Goal: Transaction & Acquisition: Purchase product/service

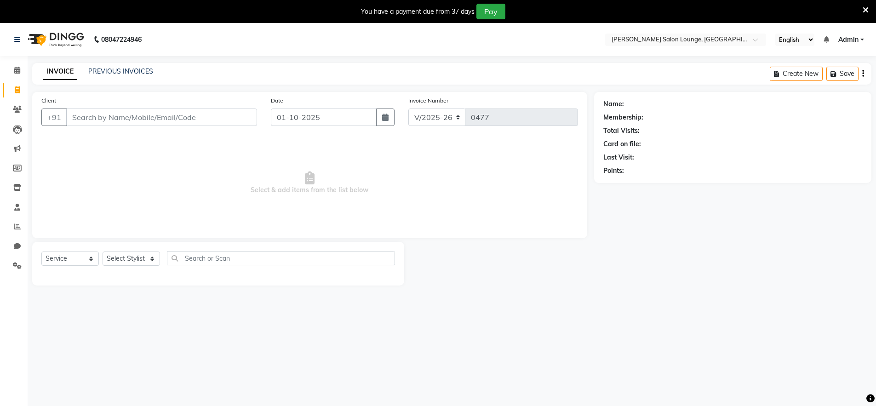
select select "8909"
select select "service"
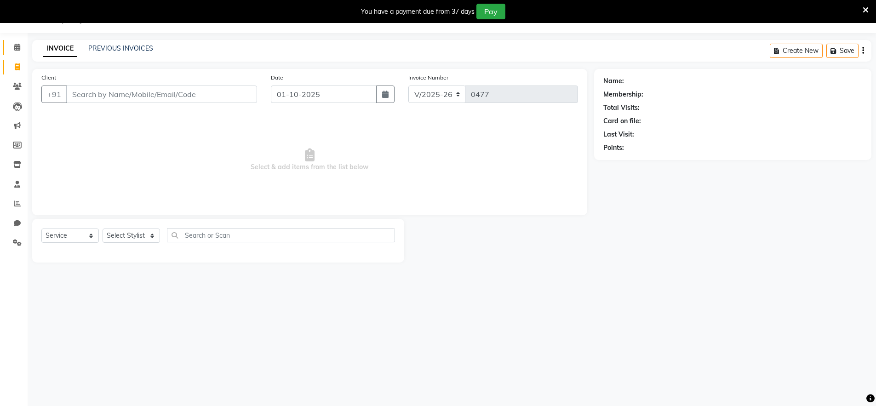
click at [19, 50] on icon at bounding box center [17, 47] width 6 height 7
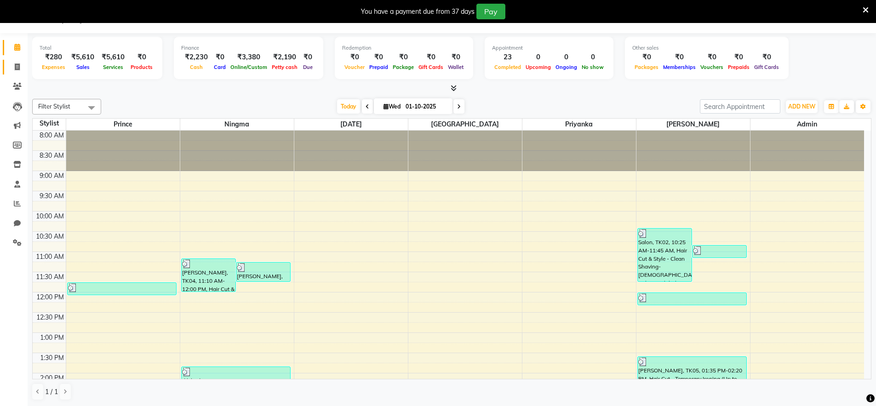
click at [18, 66] on icon at bounding box center [17, 66] width 5 height 7
select select "service"
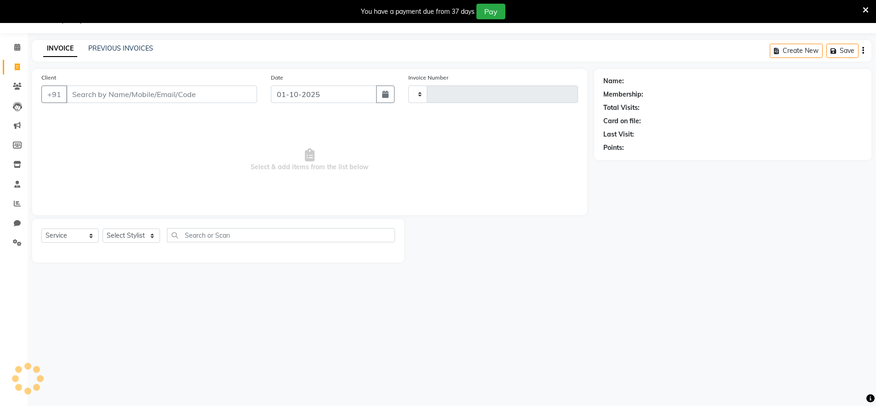
type input "0477"
select select "8909"
click at [137, 235] on select "Select Stylist [PERSON_NAME] Admin Ningma [PERSON_NAME] [PERSON_NAME][DATE]" at bounding box center [131, 236] width 57 height 14
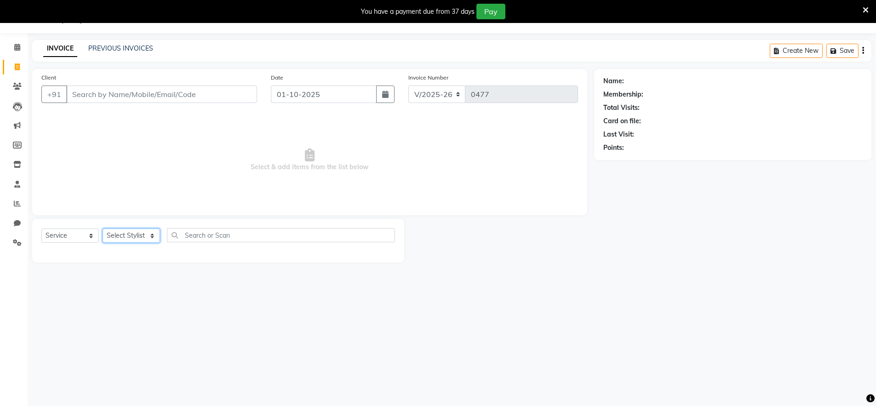
click at [137, 235] on select "Select Stylist [PERSON_NAME] Admin Ningma [PERSON_NAME] [PERSON_NAME][DATE]" at bounding box center [131, 236] width 57 height 14
select select "89949"
click at [103, 229] on select "Select Stylist [PERSON_NAME] Admin Ningma [PERSON_NAME] [PERSON_NAME][DATE]" at bounding box center [131, 236] width 57 height 14
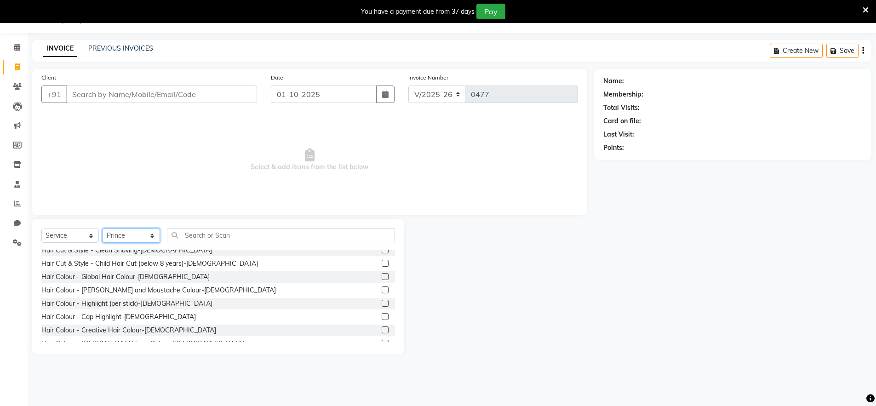
scroll to position [94, 0]
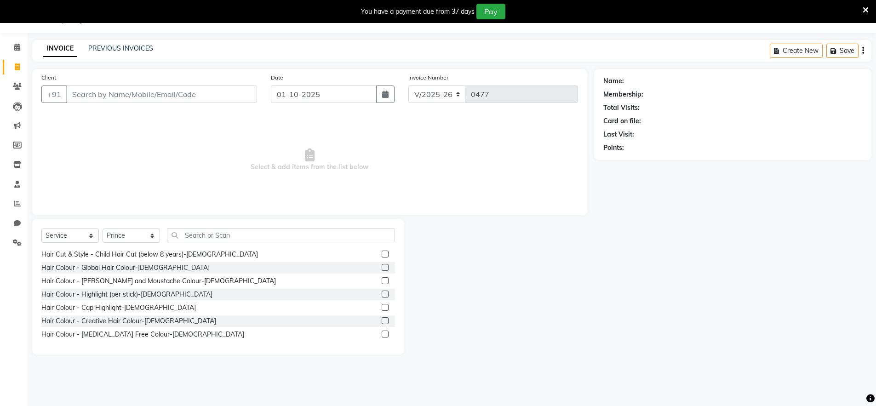
click at [382, 321] on label at bounding box center [385, 320] width 7 height 7
click at [382, 321] on input "checkbox" at bounding box center [385, 321] width 6 height 6
click at [382, 321] on label at bounding box center [385, 320] width 7 height 7
click at [382, 321] on input "checkbox" at bounding box center [385, 321] width 6 height 6
checkbox input "false"
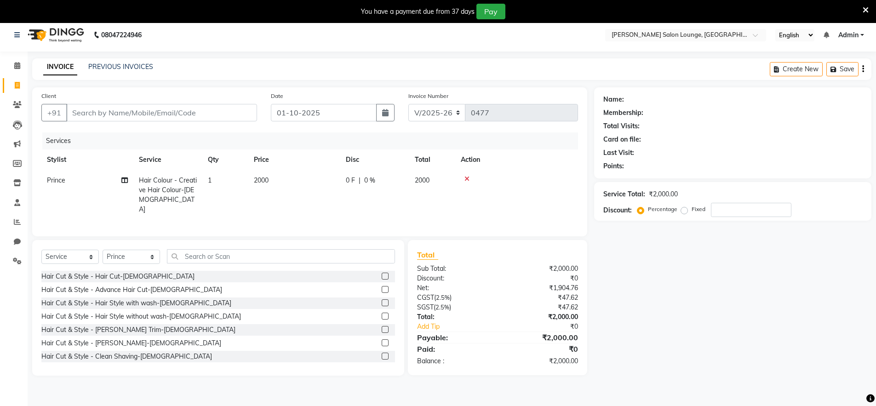
scroll to position [0, 0]
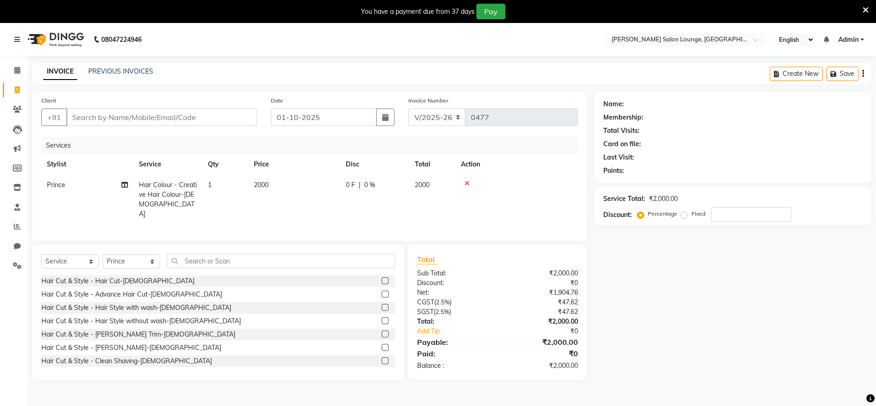
click at [382, 279] on label at bounding box center [385, 280] width 7 height 7
click at [382, 279] on input "checkbox" at bounding box center [385, 281] width 6 height 6
click at [378, 279] on div "Select Service Product Membership Package Voucher Prepaid Gift Card Select Styl…" at bounding box center [218, 313] width 372 height 136
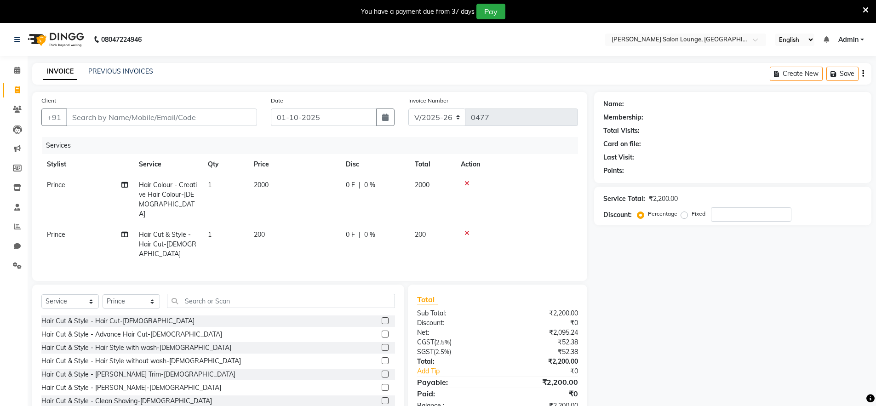
click at [468, 183] on icon at bounding box center [467, 183] width 5 height 6
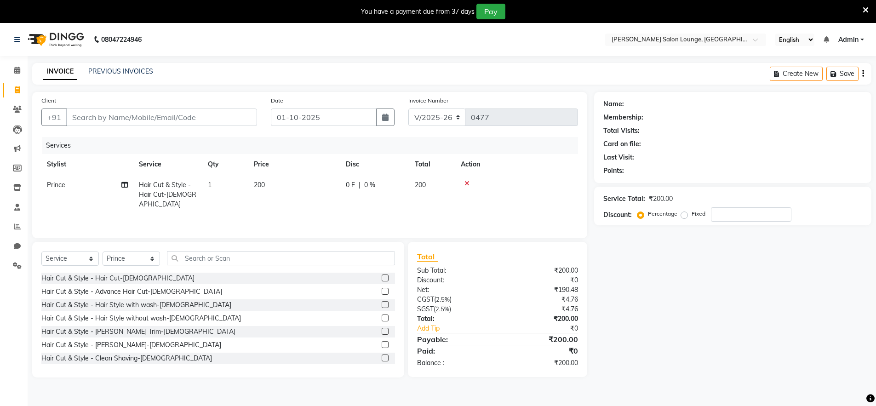
click at [468, 183] on icon at bounding box center [467, 183] width 5 height 6
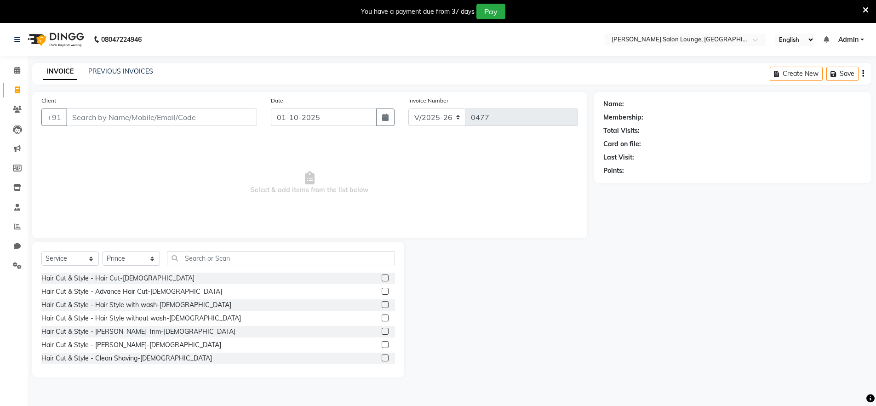
click at [382, 278] on label at bounding box center [385, 278] width 7 height 7
click at [382, 278] on input "checkbox" at bounding box center [385, 279] width 6 height 6
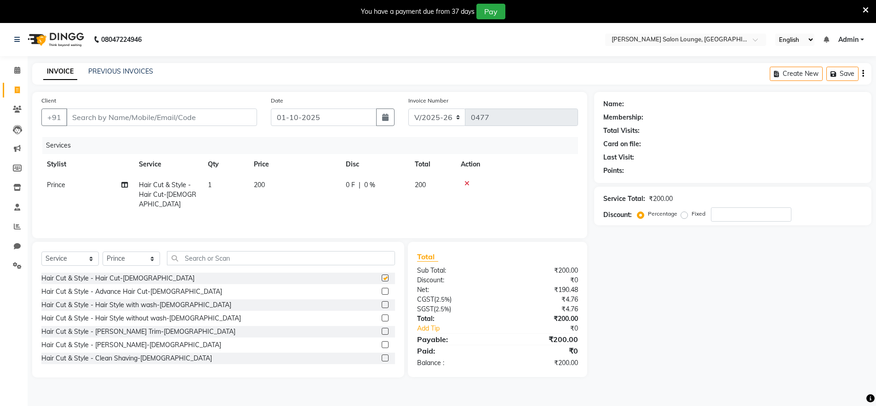
click at [382, 278] on label at bounding box center [385, 278] width 7 height 7
click at [382, 278] on input "checkbox" at bounding box center [385, 279] width 6 height 6
checkbox input "false"
click at [382, 344] on label at bounding box center [385, 344] width 7 height 7
click at [382, 344] on input "checkbox" at bounding box center [385, 345] width 6 height 6
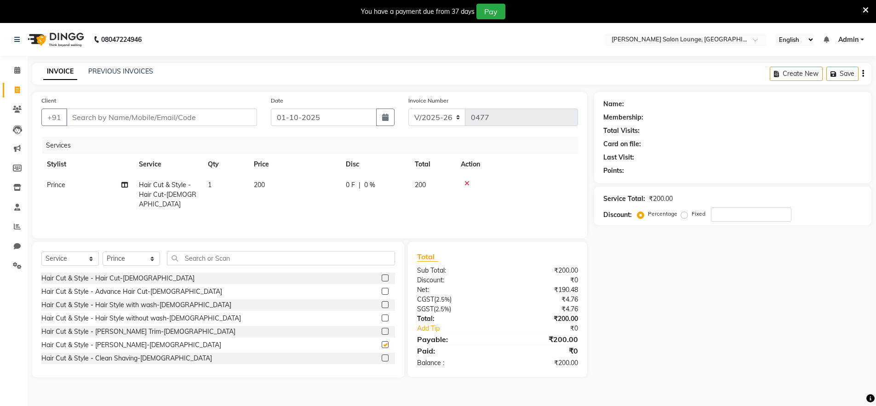
click at [382, 324] on div at bounding box center [385, 320] width 6 height 10
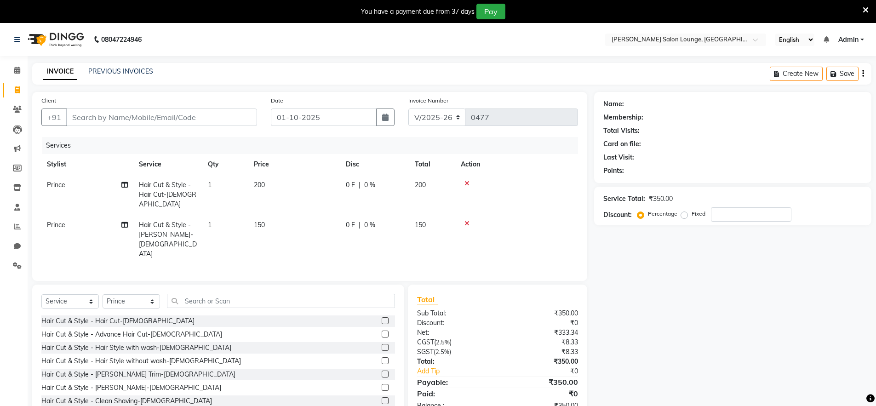
checkbox input "false"
click at [190, 112] on input "Client" at bounding box center [161, 117] width 191 height 17
type input "m"
type input "0"
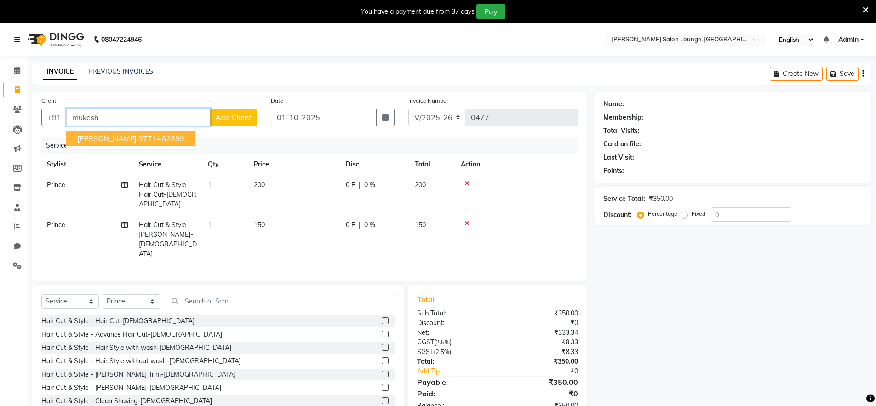
click at [164, 143] on button "[PERSON_NAME] 9771462389" at bounding box center [130, 138] width 129 height 15
type input "9771462389"
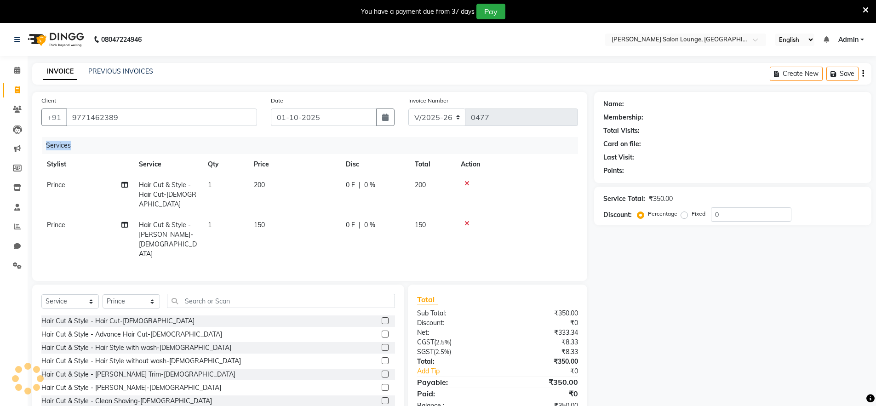
click at [164, 143] on div "Services" at bounding box center [313, 145] width 543 height 17
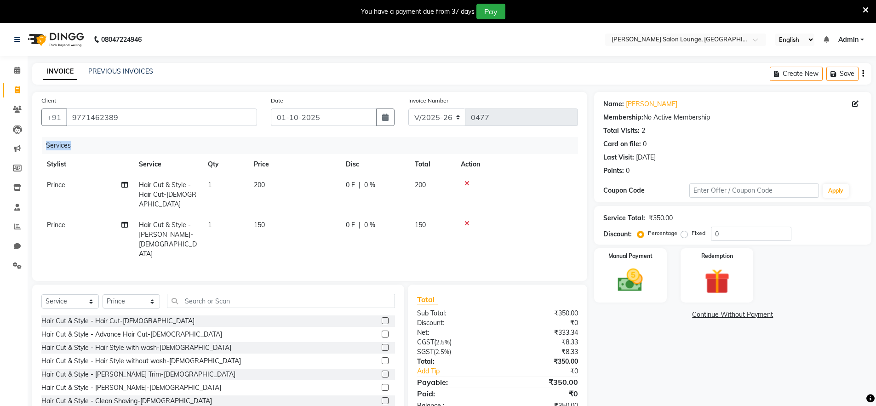
scroll to position [2, 0]
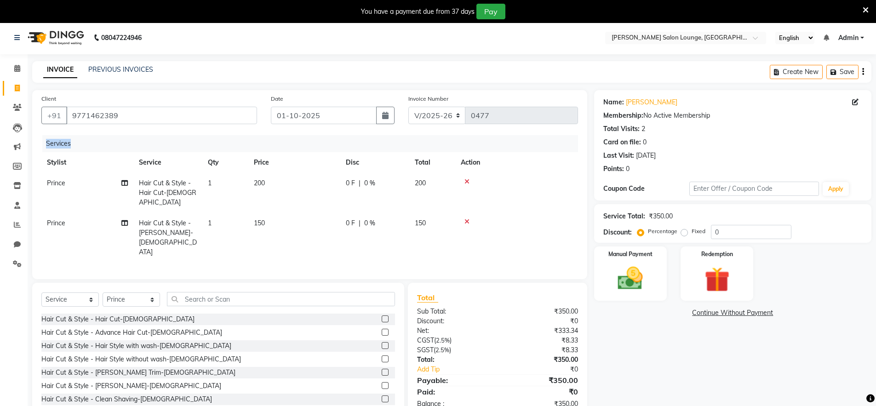
click at [468, 218] on icon at bounding box center [467, 221] width 5 height 6
click at [468, 212] on div "Services Stylist Service Qty Price Disc Total Action Prince Hair Cut & Style - …" at bounding box center [309, 202] width 537 height 135
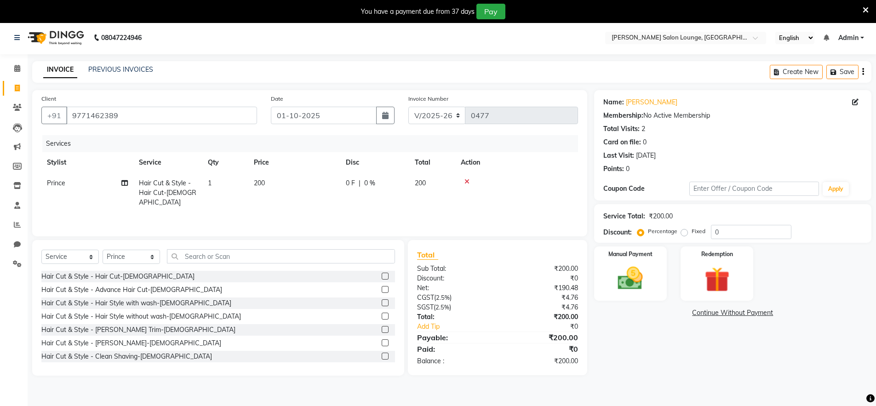
click at [382, 357] on label at bounding box center [385, 356] width 7 height 7
click at [382, 357] on input "checkbox" at bounding box center [385, 357] width 6 height 6
click at [378, 357] on div "Hair Cut & Style - Hair Cut-[DEMOGRAPHIC_DATA] Hair Cut & Style - Advance Hair …" at bounding box center [218, 317] width 354 height 92
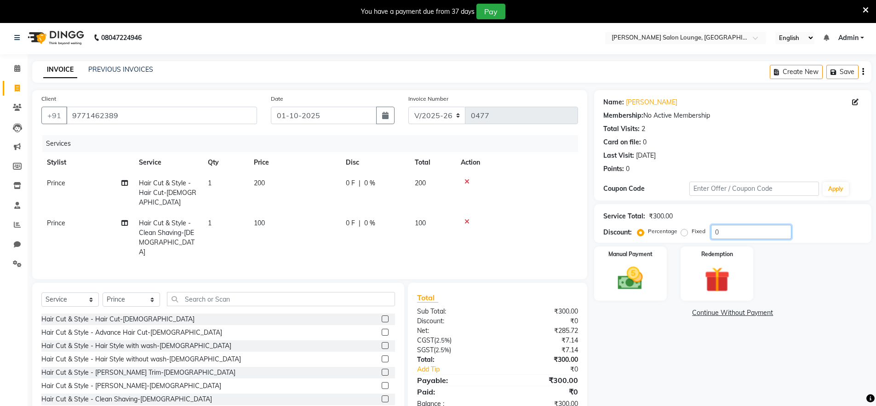
click at [715, 230] on input "0" at bounding box center [751, 232] width 80 height 14
click at [714, 232] on input "0" at bounding box center [751, 232] width 80 height 14
click at [713, 232] on input "0" at bounding box center [751, 232] width 80 height 14
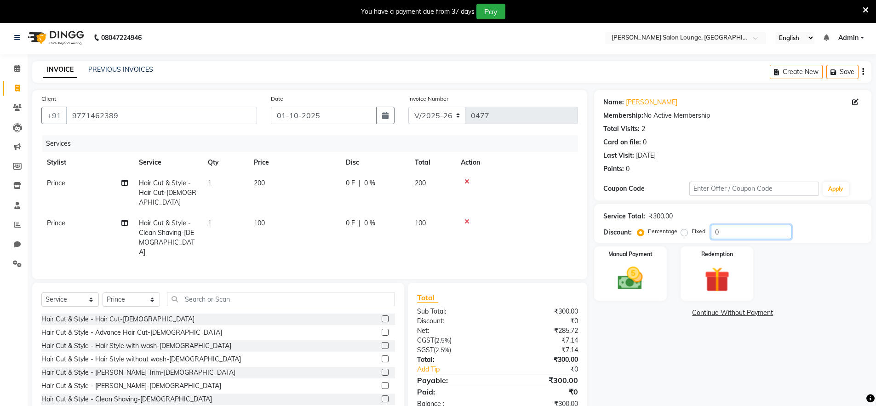
click at [713, 232] on input "0" at bounding box center [751, 232] width 80 height 14
click at [382, 396] on label at bounding box center [385, 399] width 7 height 7
click at [382, 396] on input "checkbox" at bounding box center [385, 399] width 6 height 6
checkbox input "true"
click at [382, 376] on label at bounding box center [385, 372] width 7 height 7
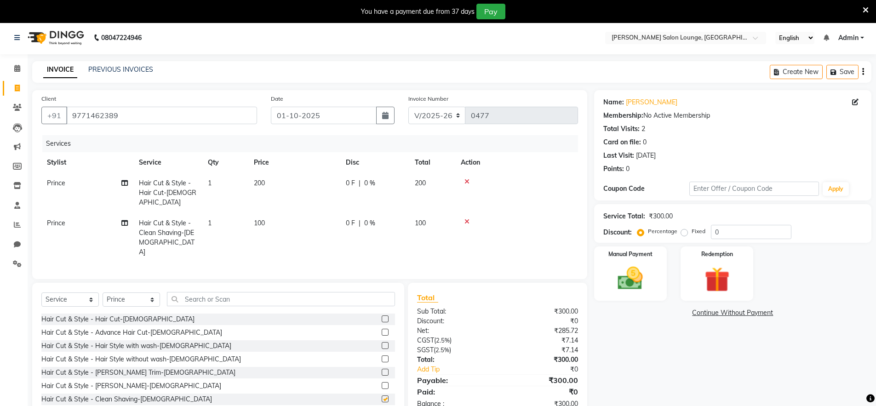
click at [382, 376] on input "checkbox" at bounding box center [385, 373] width 6 height 6
checkbox input "true"
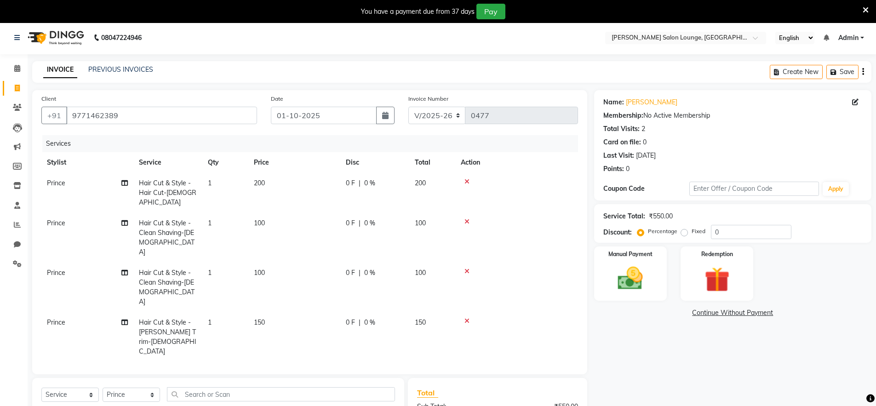
checkbox input "false"
click at [466, 318] on icon at bounding box center [467, 321] width 5 height 6
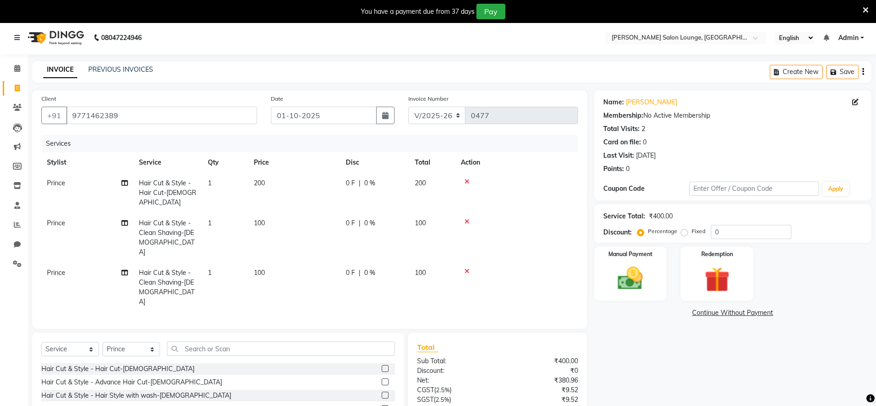
click at [468, 268] on icon at bounding box center [467, 271] width 5 height 6
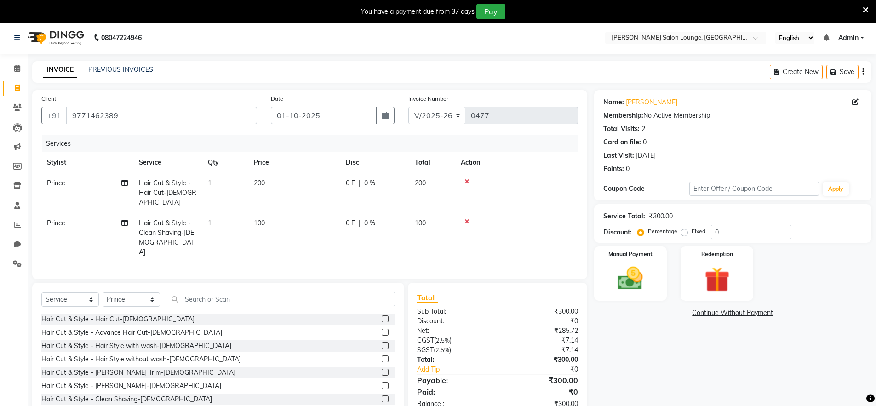
click at [469, 180] on icon at bounding box center [467, 181] width 5 height 6
click at [469, 218] on icon at bounding box center [467, 221] width 5 height 6
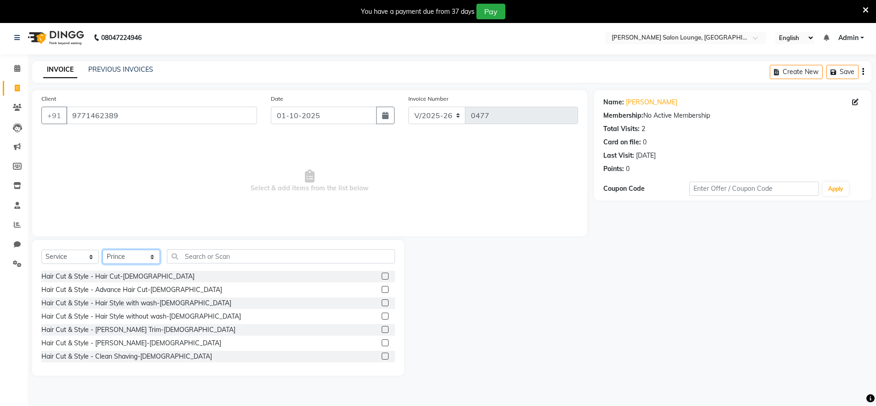
click at [143, 262] on select "Select Stylist [PERSON_NAME] Admin Ningma [PERSON_NAME] [PERSON_NAME][DATE]" at bounding box center [131, 257] width 57 height 14
click at [145, 257] on select "Select Stylist [PERSON_NAME] Admin Ningma [PERSON_NAME] [PERSON_NAME][DATE]" at bounding box center [131, 257] width 57 height 14
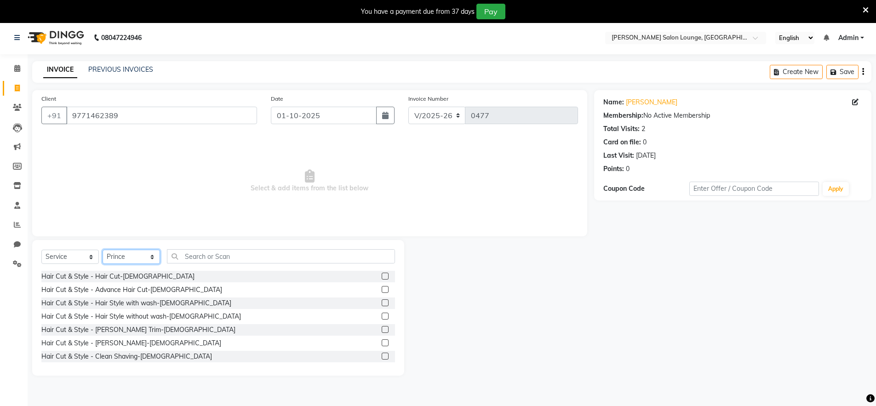
select select "89950"
click at [103, 250] on select "Select Stylist [PERSON_NAME] Admin Ningma [PERSON_NAME] [PERSON_NAME][DATE]" at bounding box center [131, 257] width 57 height 14
click at [382, 276] on label at bounding box center [385, 276] width 7 height 7
click at [382, 276] on input "checkbox" at bounding box center [385, 277] width 6 height 6
click at [382, 276] on label at bounding box center [385, 276] width 7 height 7
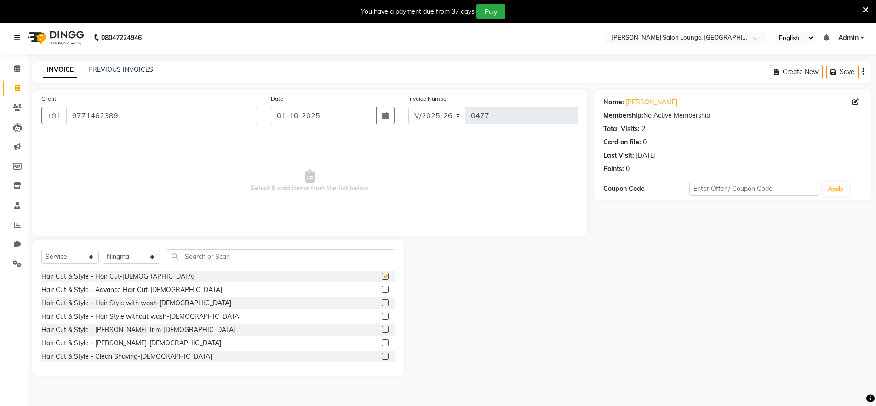
click at [382, 276] on input "checkbox" at bounding box center [385, 277] width 6 height 6
checkbox input "false"
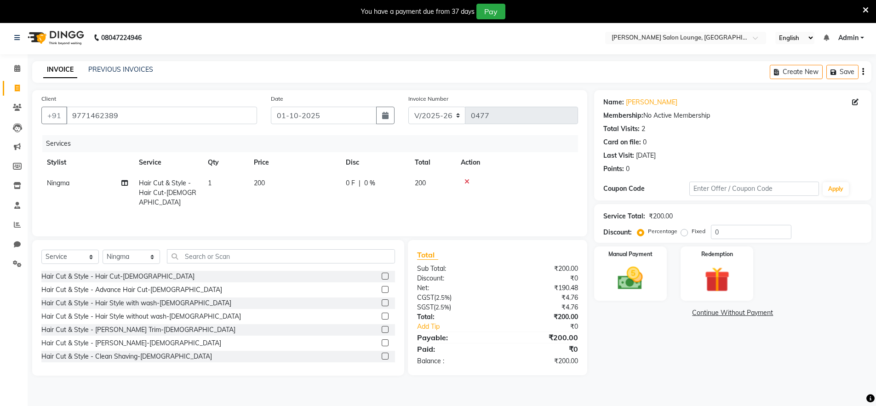
click at [382, 355] on label at bounding box center [385, 356] width 7 height 7
click at [382, 355] on input "checkbox" at bounding box center [385, 357] width 6 height 6
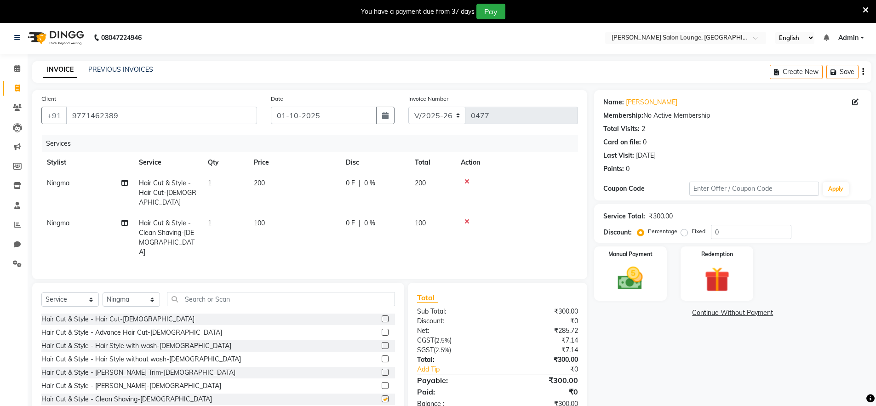
click at [382, 369] on div at bounding box center [385, 374] width 6 height 10
checkbox input "false"
click at [147, 293] on select "Select Stylist [PERSON_NAME] Admin Ningma [PERSON_NAME] [PERSON_NAME][DATE]" at bounding box center [131, 300] width 57 height 14
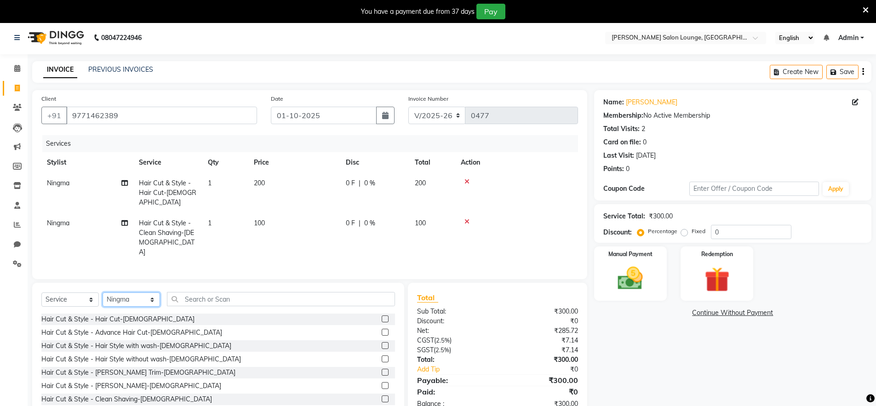
select select "91731"
click at [103, 293] on select "Select Stylist [PERSON_NAME] Admin Ningma [PERSON_NAME] [PERSON_NAME][DATE]" at bounding box center [131, 300] width 57 height 14
click at [382, 396] on label at bounding box center [385, 399] width 7 height 7
click at [382, 396] on input "checkbox" at bounding box center [385, 399] width 6 height 6
click at [382, 375] on div at bounding box center [388, 372] width 13 height 11
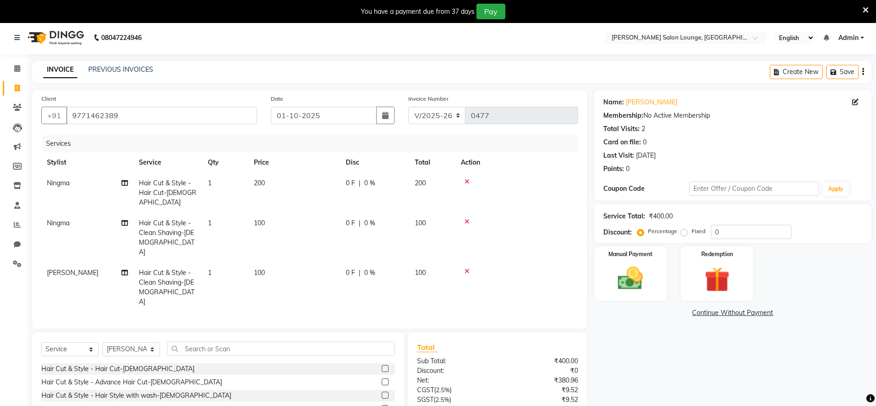
checkbox input "false"
click at [712, 232] on input "0" at bounding box center [751, 232] width 80 height 14
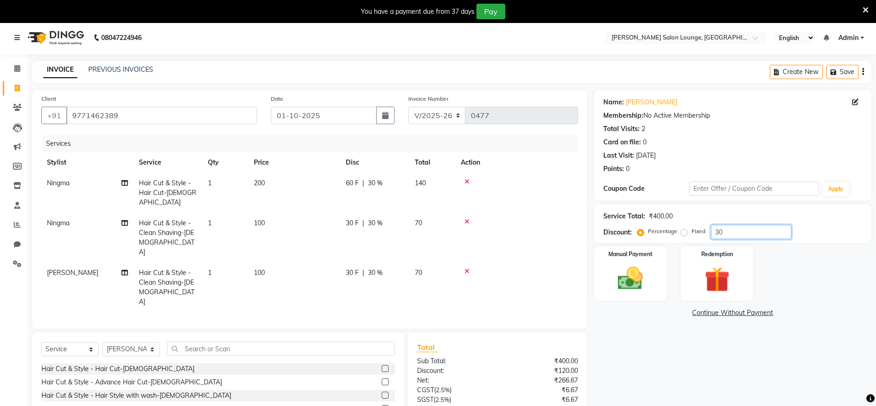
scroll to position [36, 0]
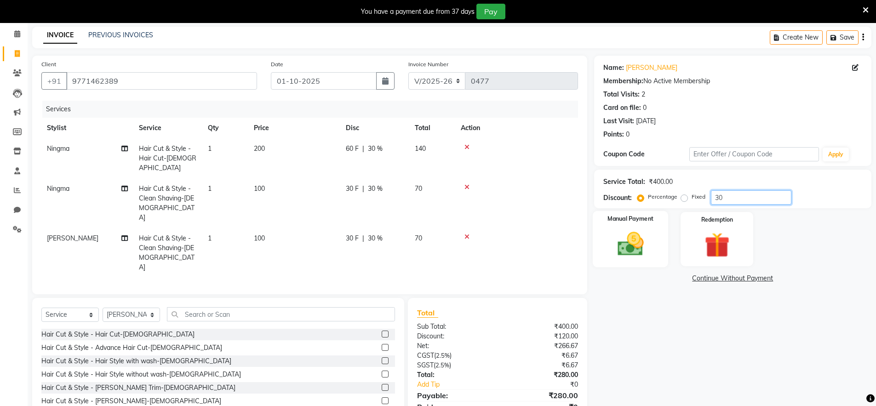
type input "30"
click at [628, 238] on img at bounding box center [630, 244] width 42 height 30
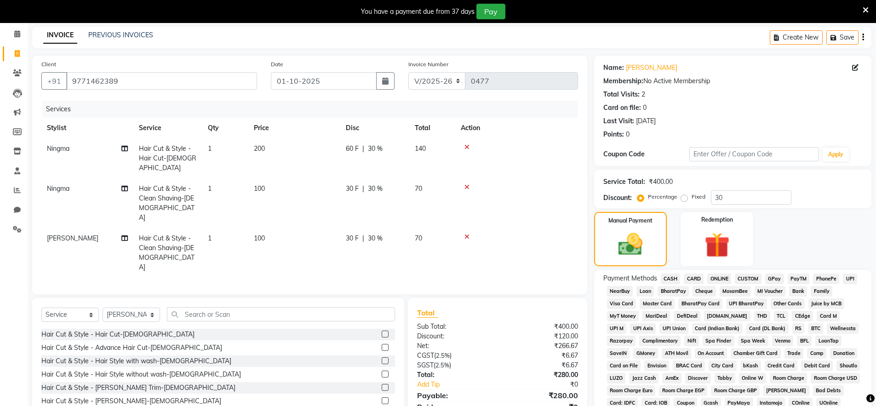
click at [675, 280] on span "CASH" at bounding box center [671, 279] width 20 height 11
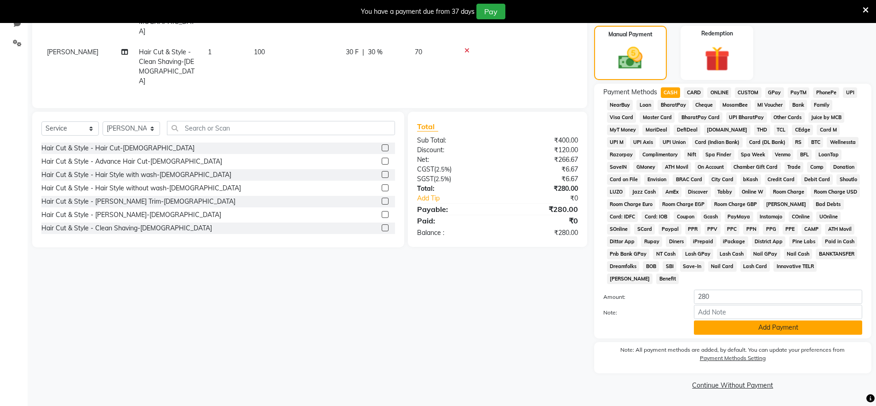
click at [734, 328] on button "Add Payment" at bounding box center [778, 328] width 168 height 14
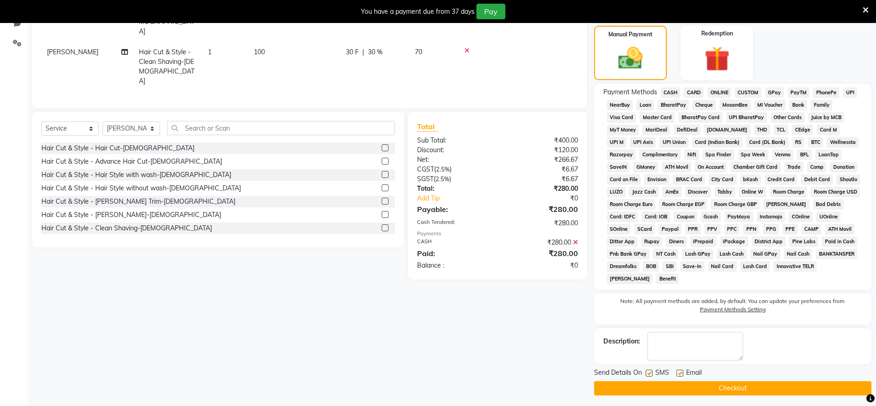
click at [734, 328] on div "Description:" at bounding box center [732, 346] width 277 height 36
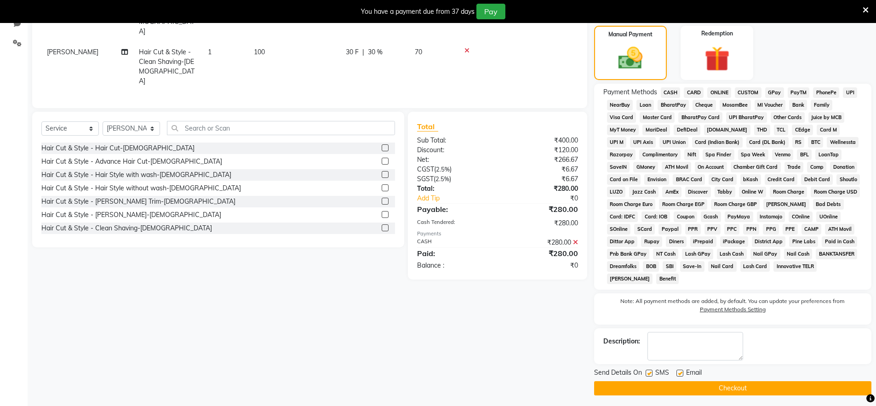
click at [734, 328] on div "Description:" at bounding box center [732, 346] width 277 height 36
click at [647, 388] on button "Checkout" at bounding box center [732, 388] width 277 height 14
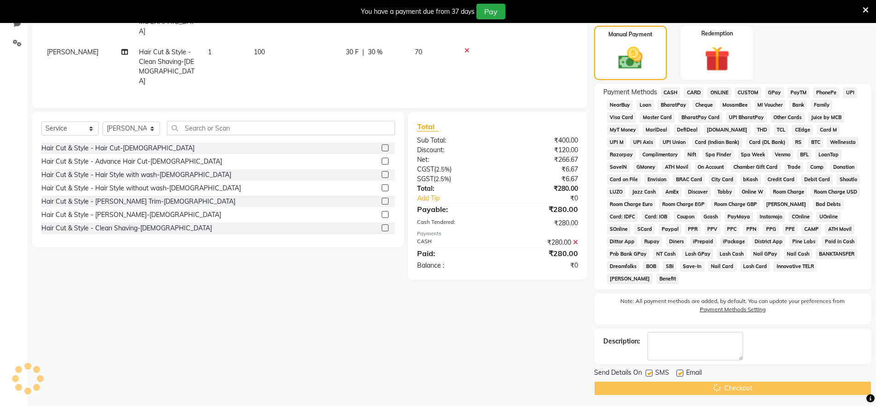
click at [647, 388] on div "Checkout" at bounding box center [732, 388] width 277 height 14
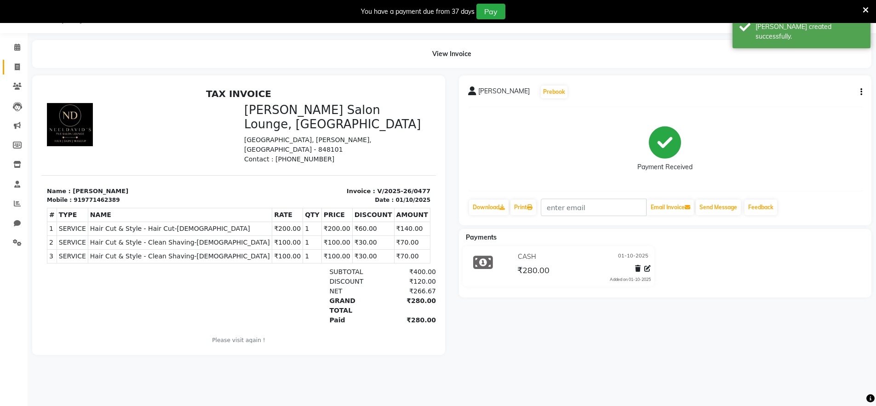
click at [17, 66] on icon at bounding box center [17, 66] width 5 height 7
select select "service"
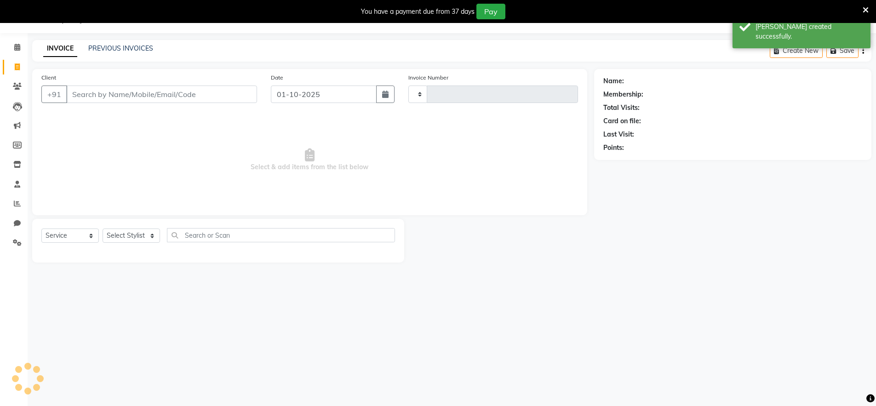
type input "0478"
select select "8909"
click at [78, 90] on input "Client" at bounding box center [161, 94] width 191 height 17
click at [80, 92] on input "Client" at bounding box center [161, 94] width 191 height 17
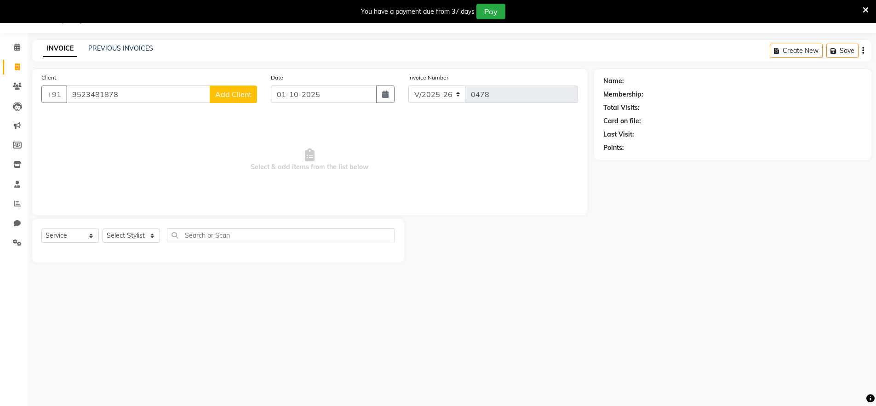
type input "9523481878"
click at [235, 99] on button "Add Client" at bounding box center [233, 94] width 47 height 17
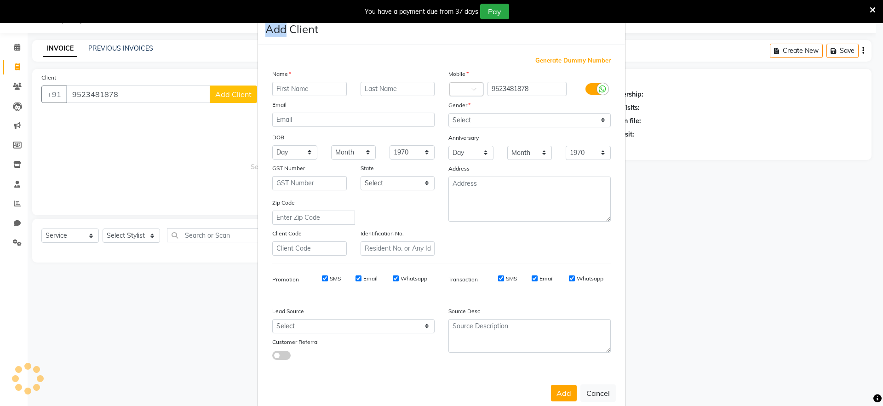
click at [235, 99] on ngb-modal-window "Add Client Generate Dummy Number Name Email DOB Day 01 02 03 04 05 06 07 08 09 …" at bounding box center [441, 203] width 883 height 406
click at [278, 88] on input "text" at bounding box center [309, 89] width 75 height 14
type input "[PERSON_NAME]"
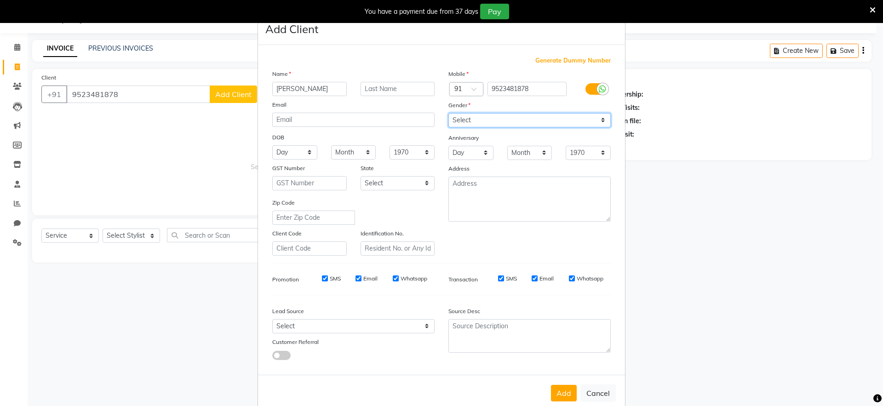
click at [506, 123] on select "Select [DEMOGRAPHIC_DATA] [DEMOGRAPHIC_DATA] Other Prefer Not To Say" at bounding box center [529, 120] width 162 height 14
click at [506, 122] on select "Select [DEMOGRAPHIC_DATA] [DEMOGRAPHIC_DATA] Other Prefer Not To Say" at bounding box center [529, 120] width 162 height 14
select select "[DEMOGRAPHIC_DATA]"
click at [448, 113] on select "Select [DEMOGRAPHIC_DATA] [DEMOGRAPHIC_DATA] Other Prefer Not To Say" at bounding box center [529, 120] width 162 height 14
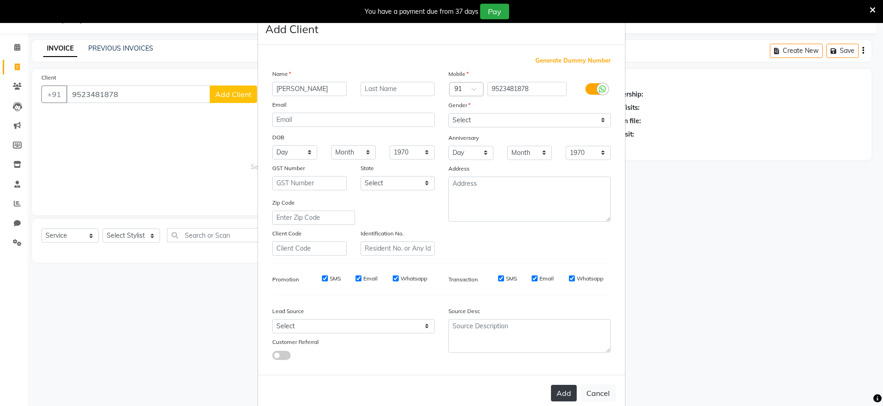
click at [558, 396] on button "Add" at bounding box center [564, 393] width 26 height 17
click at [558, 396] on div "Add Cancel" at bounding box center [441, 393] width 367 height 36
select select
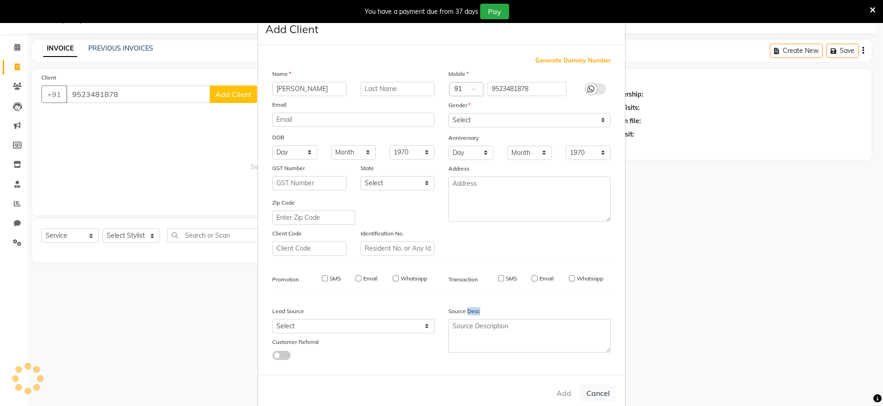
select select
checkbox input "false"
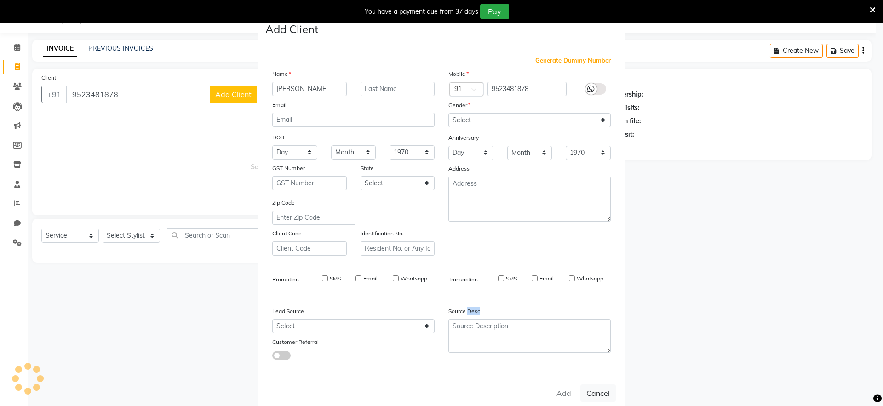
checkbox input "false"
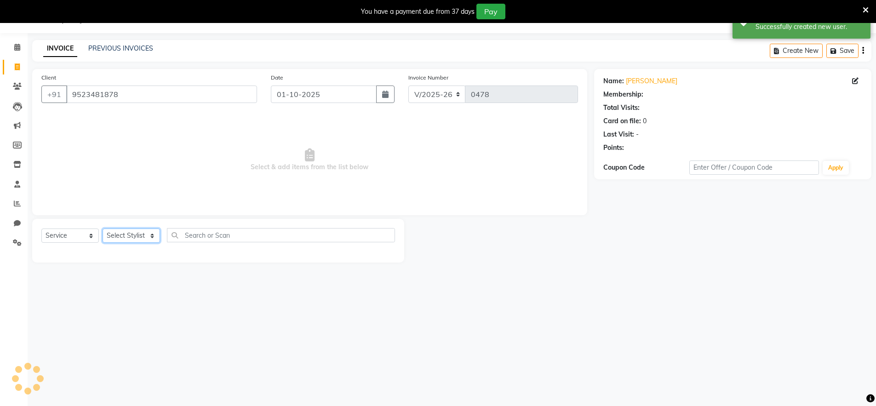
click at [135, 238] on select "Select Stylist [PERSON_NAME] Admin Ningma [PERSON_NAME] [PERSON_NAME][DATE]" at bounding box center [131, 236] width 57 height 14
select select "91731"
click at [103, 229] on select "Select Stylist [PERSON_NAME] Admin Ningma [PERSON_NAME] [PERSON_NAME][DATE]" at bounding box center [131, 236] width 57 height 14
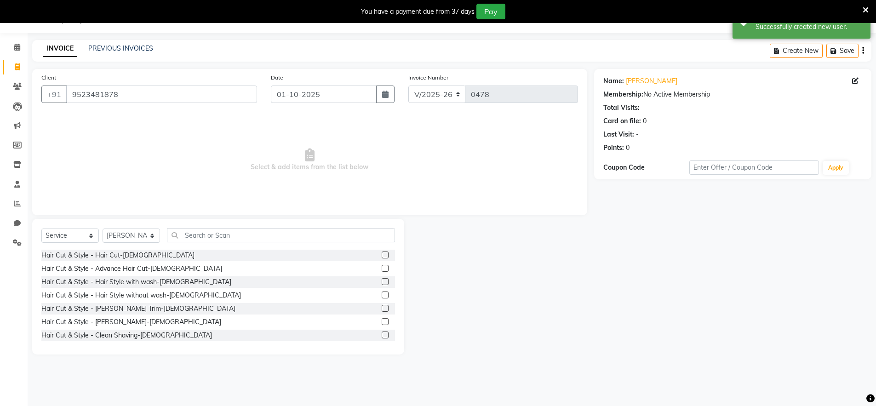
click at [382, 255] on label at bounding box center [385, 255] width 7 height 7
click at [382, 255] on input "checkbox" at bounding box center [385, 256] width 6 height 6
click at [382, 255] on label at bounding box center [385, 255] width 7 height 7
click at [382, 255] on input "checkbox" at bounding box center [385, 256] width 6 height 6
checkbox input "false"
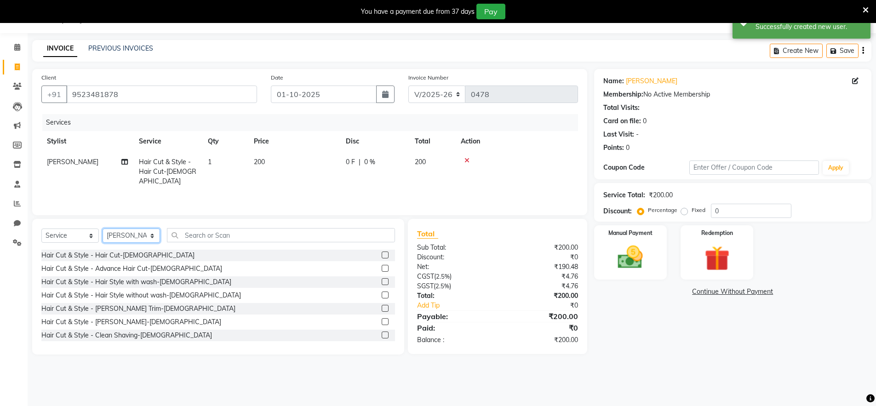
click at [149, 236] on select "Select Stylist [PERSON_NAME] Admin Ningma [PERSON_NAME] [PERSON_NAME][DATE]" at bounding box center [131, 236] width 57 height 14
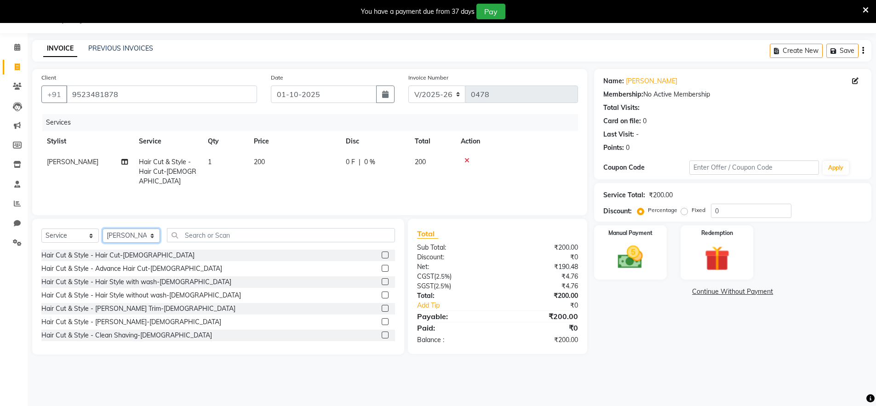
select select "89949"
click at [103, 229] on select "Select Stylist [PERSON_NAME] Admin Ningma [PERSON_NAME] [PERSON_NAME][DATE]" at bounding box center [131, 236] width 57 height 14
click at [465, 161] on icon at bounding box center [467, 160] width 5 height 6
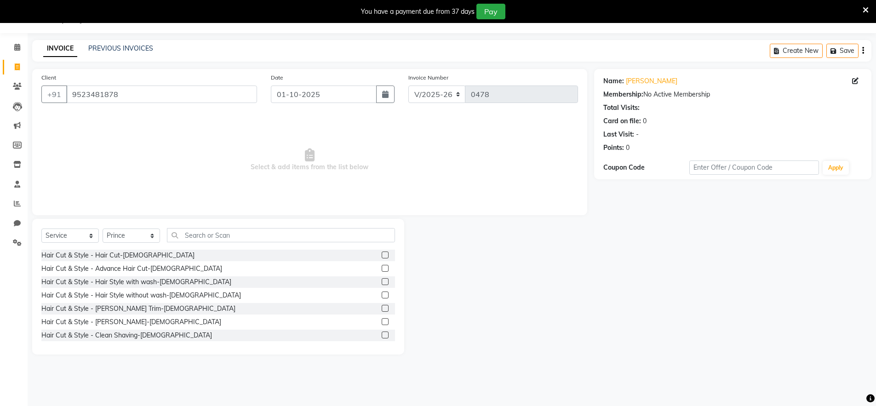
click at [466, 160] on span "Select & add items from the list below" at bounding box center [309, 160] width 537 height 92
click at [382, 255] on label at bounding box center [385, 255] width 7 height 7
click at [382, 255] on input "checkbox" at bounding box center [385, 256] width 6 height 6
click at [382, 255] on label at bounding box center [385, 255] width 7 height 7
click at [382, 255] on input "checkbox" at bounding box center [385, 256] width 6 height 6
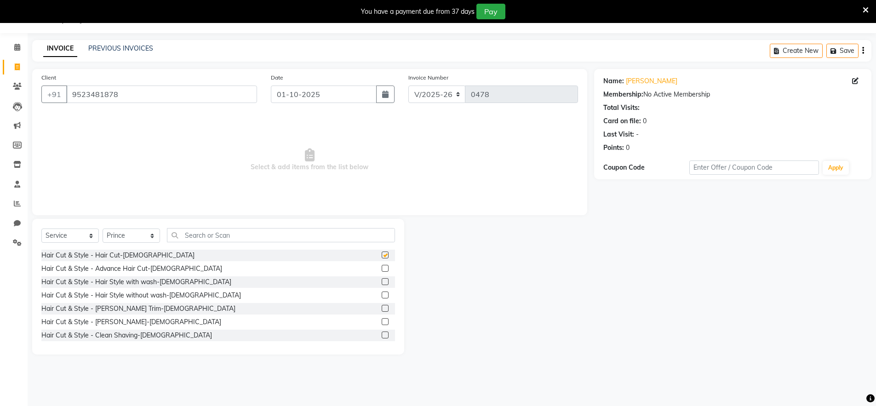
checkbox input "false"
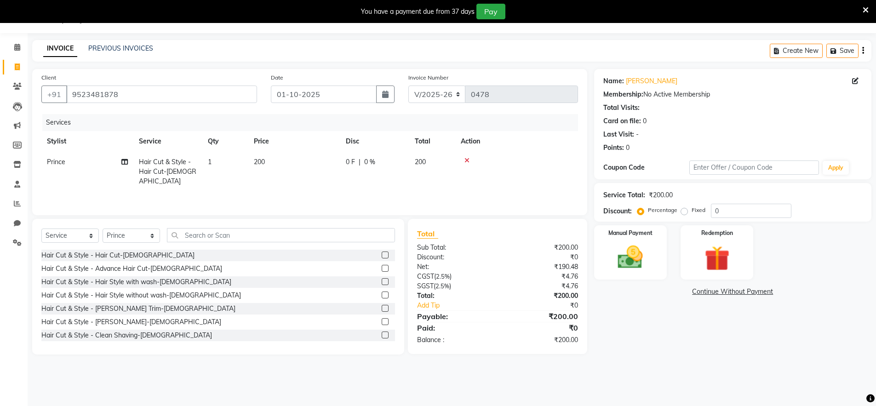
click at [382, 322] on label at bounding box center [385, 321] width 7 height 7
click at [382, 322] on input "checkbox" at bounding box center [385, 322] width 6 height 6
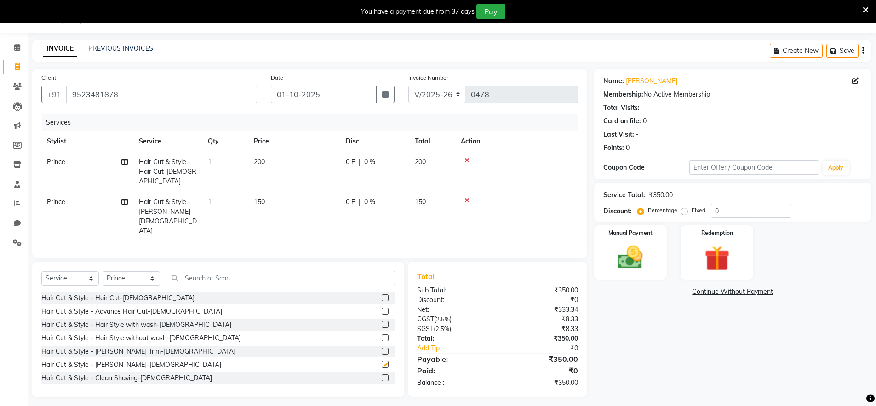
click at [379, 322] on div "Hair Cut & Style - Hair Cut-[DEMOGRAPHIC_DATA] Hair Cut & Style - Advance Hair …" at bounding box center [218, 339] width 354 height 92
checkbox input "false"
click at [259, 162] on span "200" at bounding box center [259, 162] width 11 height 8
select select "89949"
click at [305, 162] on td "200" at bounding box center [294, 172] width 92 height 40
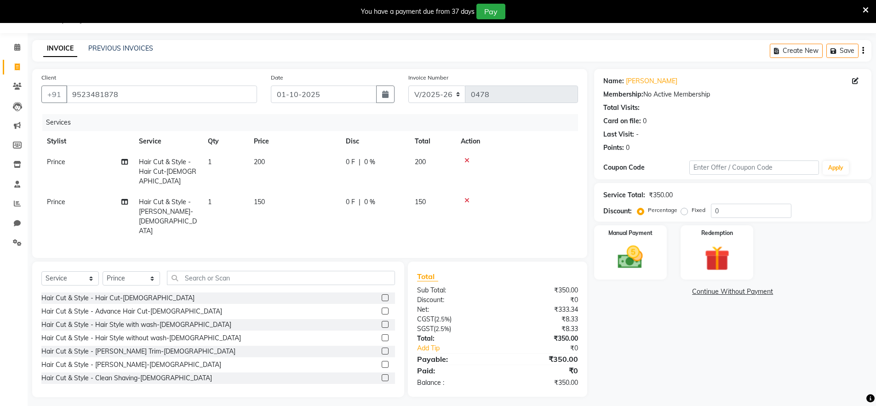
select select "89949"
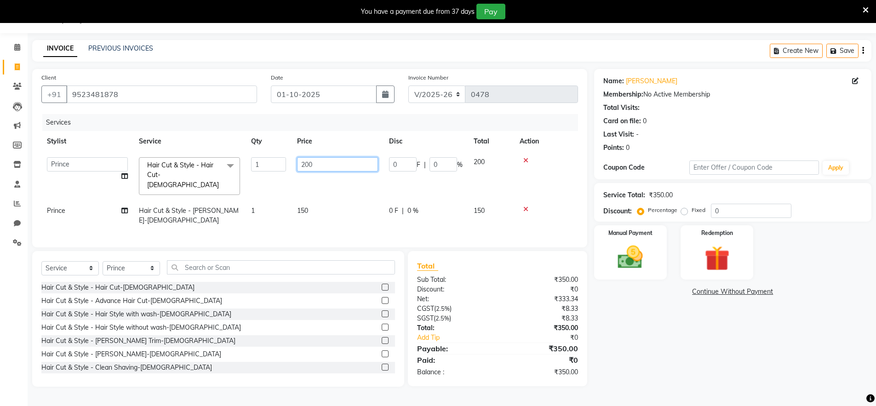
click at [309, 165] on input "200" at bounding box center [337, 164] width 81 height 14
type input "300"
click at [382, 297] on label at bounding box center [385, 300] width 7 height 7
click at [382, 298] on input "checkbox" at bounding box center [385, 301] width 6 height 6
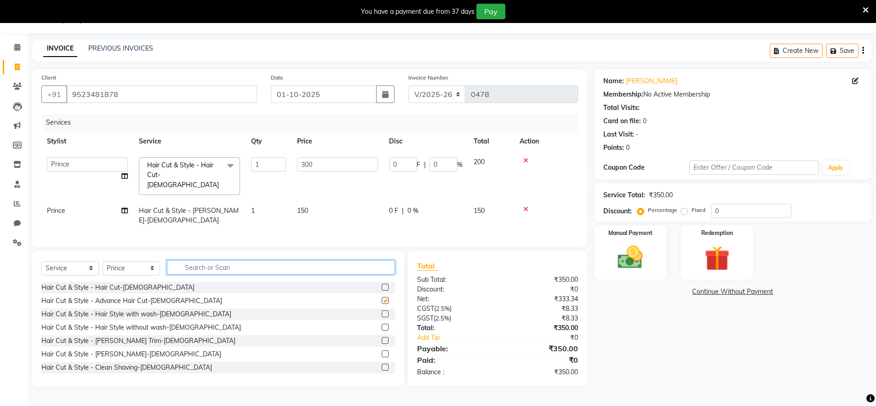
click at [380, 275] on input "text" at bounding box center [281, 267] width 228 height 14
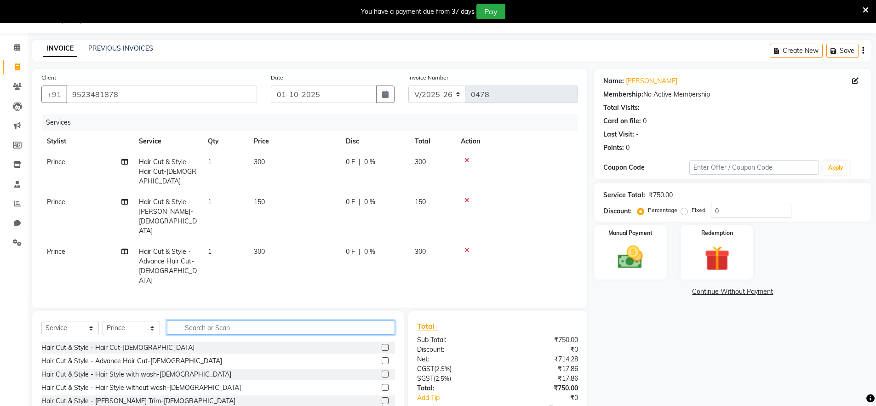
checkbox input "false"
click at [467, 161] on icon at bounding box center [467, 160] width 5 height 6
click at [467, 197] on icon at bounding box center [467, 200] width 5 height 6
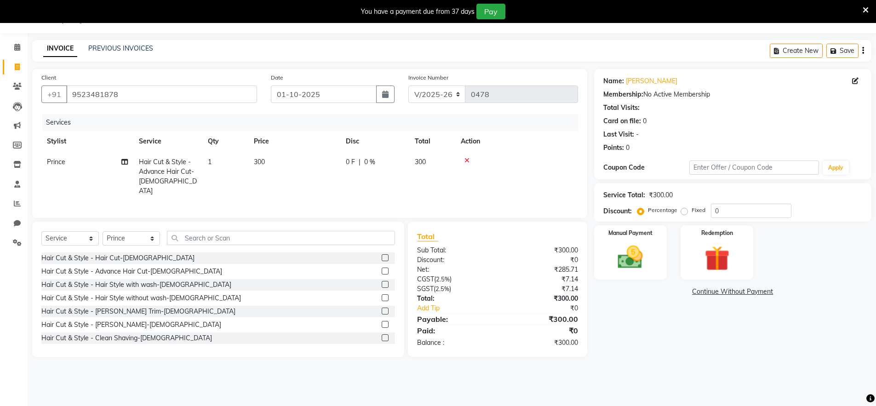
click at [382, 322] on label at bounding box center [385, 324] width 7 height 7
click at [382, 322] on input "checkbox" at bounding box center [385, 325] width 6 height 6
checkbox input "true"
click at [382, 301] on label at bounding box center [385, 297] width 7 height 7
click at [382, 301] on input "checkbox" at bounding box center [385, 298] width 6 height 6
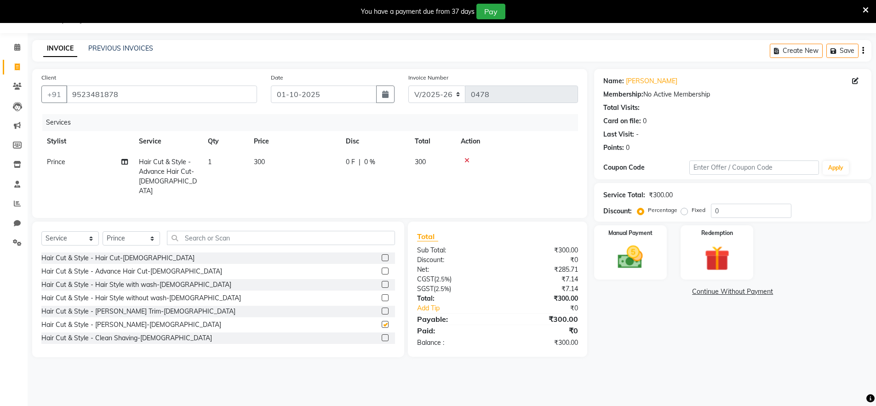
checkbox input "true"
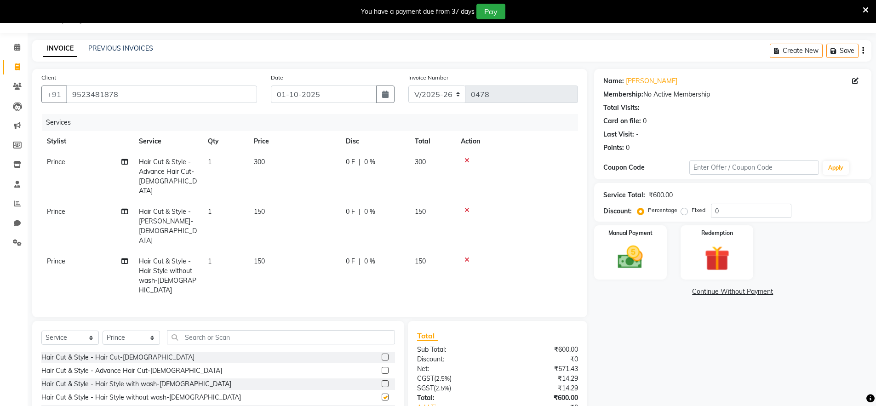
checkbox input "false"
click at [467, 257] on icon at bounding box center [467, 260] width 5 height 6
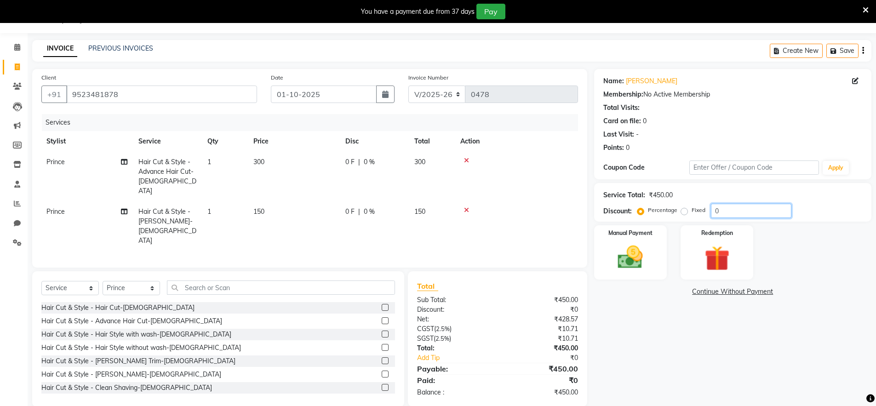
click at [713, 211] on input "0" at bounding box center [751, 211] width 80 height 14
type input "30"
click at [639, 259] on img at bounding box center [630, 257] width 42 height 30
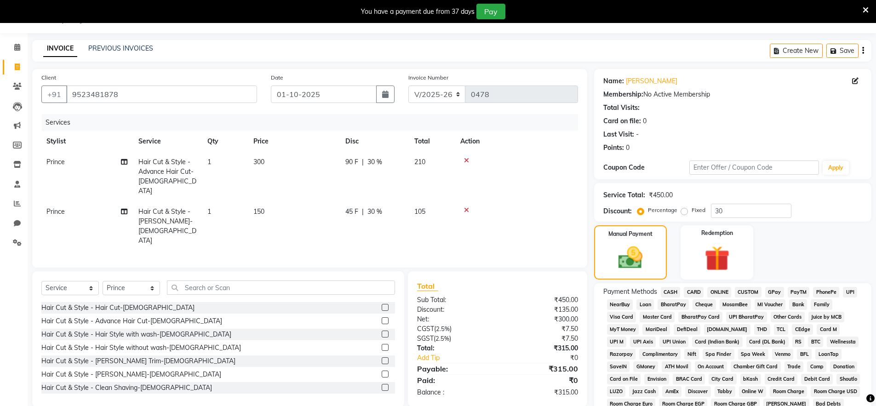
click at [666, 290] on span "CASH" at bounding box center [671, 292] width 20 height 11
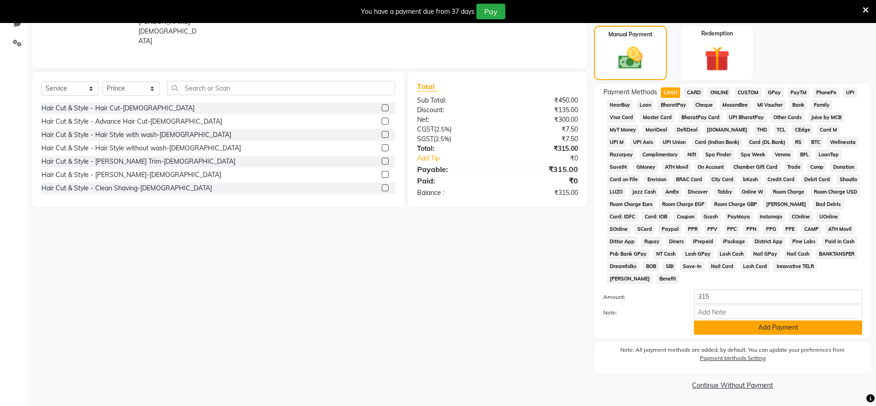
click at [733, 324] on button "Add Payment" at bounding box center [778, 328] width 168 height 14
click at [733, 342] on div "Note: All payment methods are added, by default. You can update your preference…" at bounding box center [732, 357] width 277 height 31
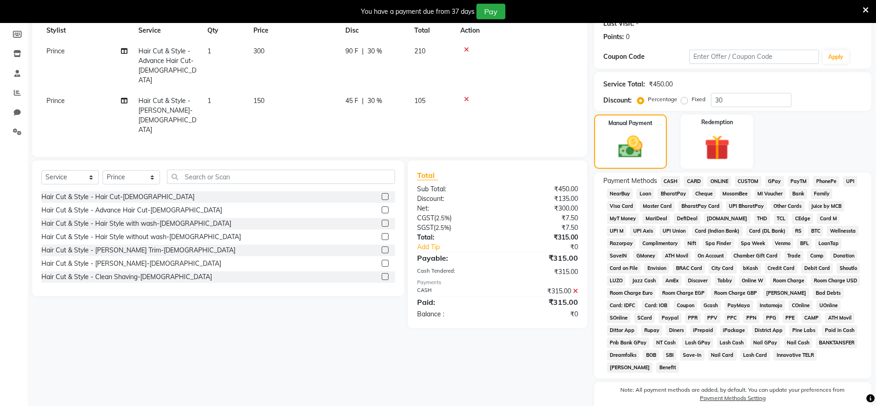
scroll to position [226, 0]
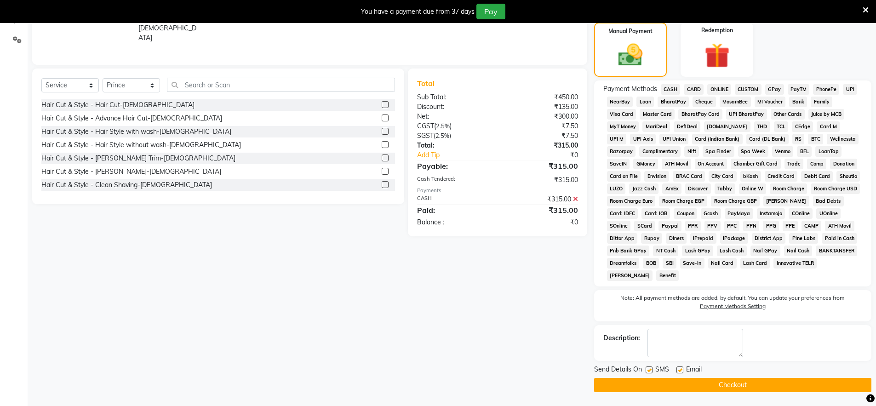
click at [715, 382] on button "Checkout" at bounding box center [732, 385] width 277 height 14
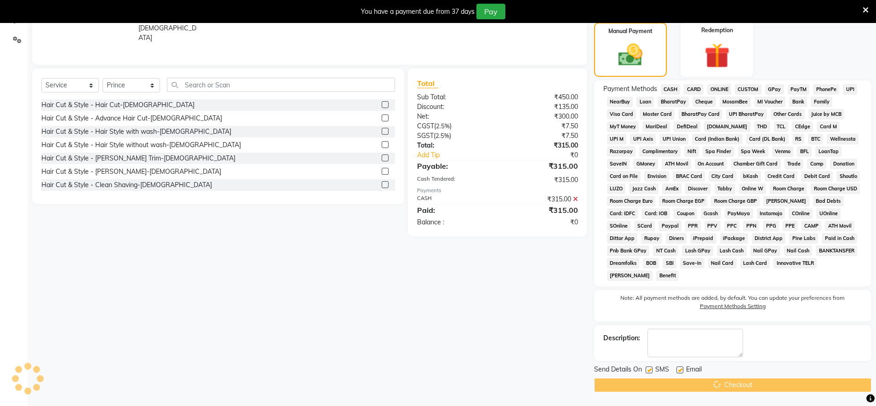
click at [715, 382] on div "Checkout" at bounding box center [732, 385] width 277 height 14
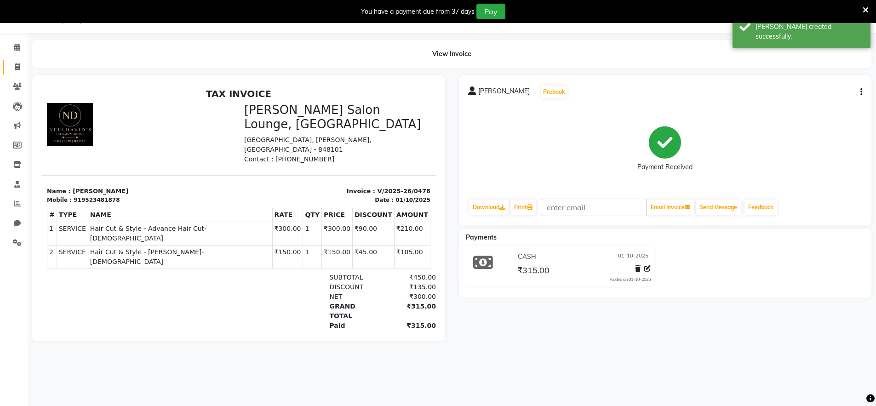
click at [18, 67] on icon at bounding box center [17, 66] width 5 height 7
select select "service"
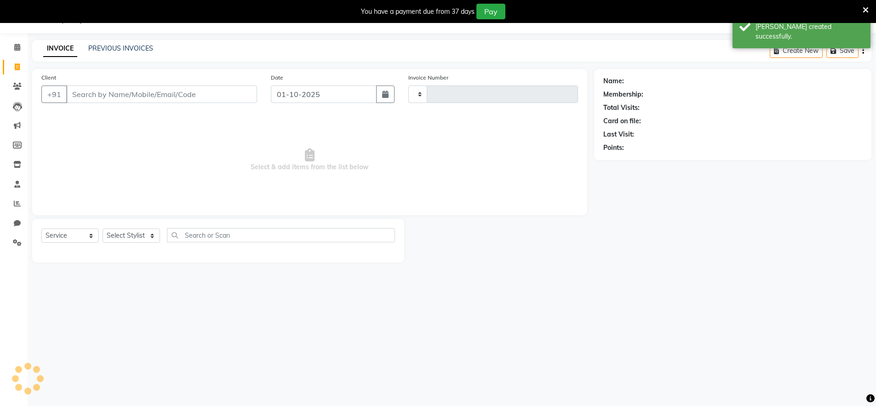
type input "0479"
select select "8909"
click at [99, 95] on input "Client" at bounding box center [161, 94] width 191 height 17
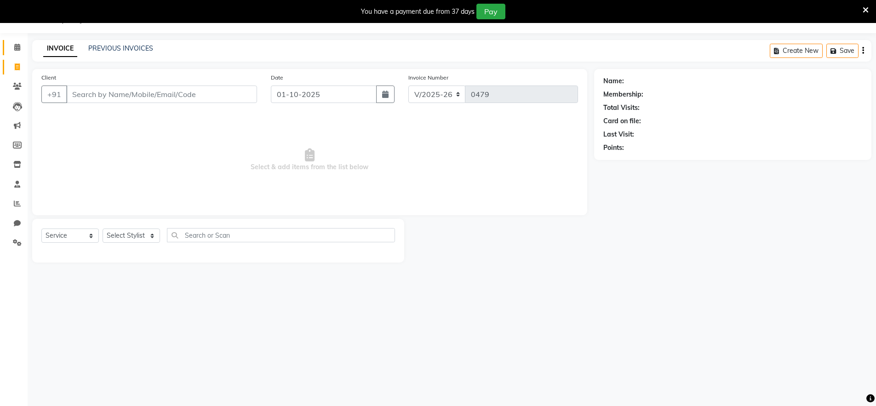
click at [14, 48] on icon at bounding box center [17, 47] width 6 height 7
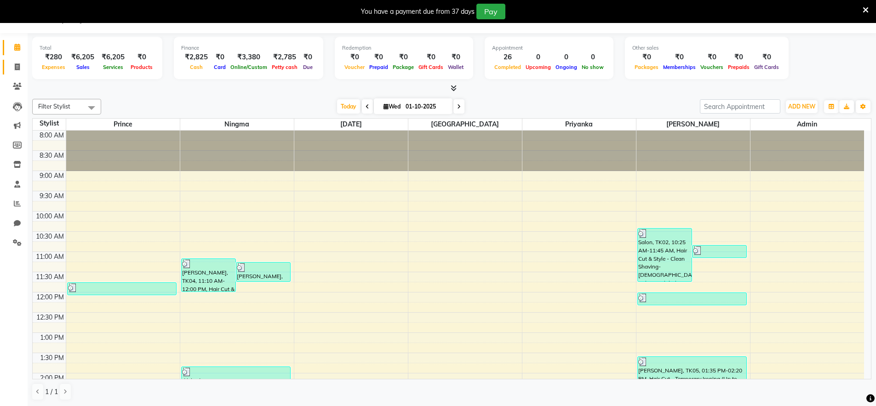
click at [19, 70] on span at bounding box center [17, 67] width 16 height 11
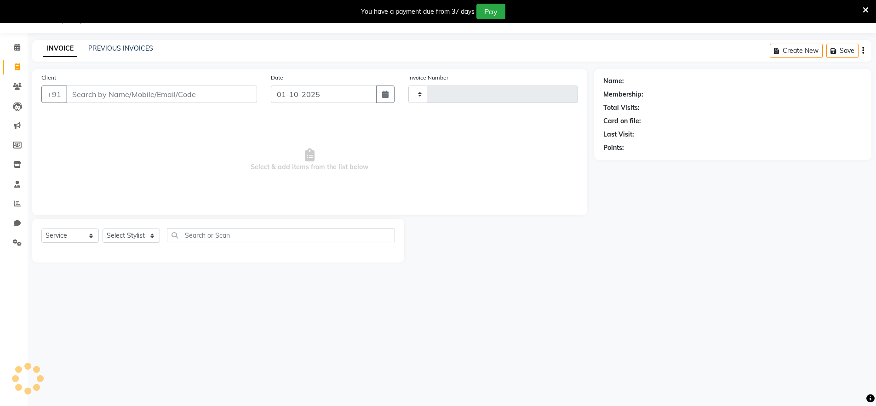
click at [19, 70] on span at bounding box center [17, 67] width 16 height 11
select select "service"
type input "0479"
select select "8909"
click at [864, 10] on icon at bounding box center [866, 10] width 6 height 8
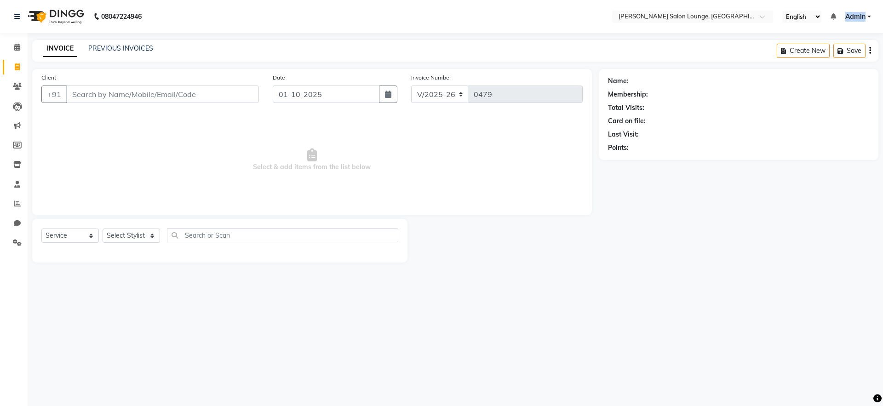
click at [864, 11] on ul "English ENGLISH Español العربية मराठी हिंदी ગુજરાતી தமிழ் 中文 Notifications noth…" at bounding box center [827, 17] width 98 height 12
click at [870, 17] on link "Admin" at bounding box center [858, 17] width 26 height 10
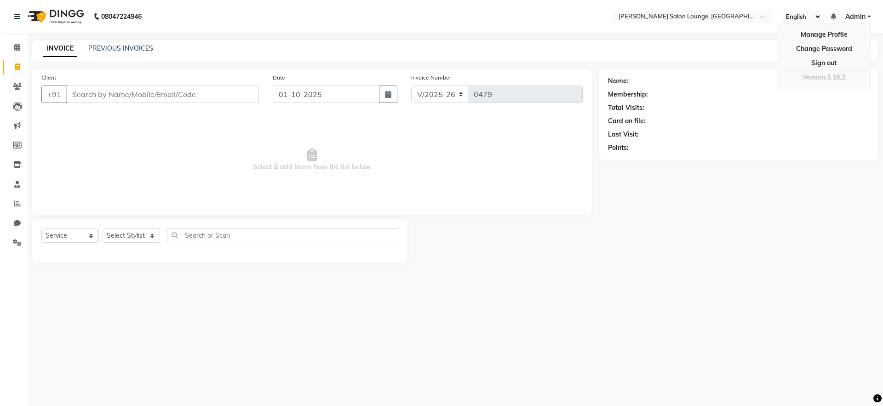
click at [870, 17] on link "Admin" at bounding box center [858, 17] width 26 height 10
click at [832, 63] on link "Sign out" at bounding box center [824, 63] width 84 height 14
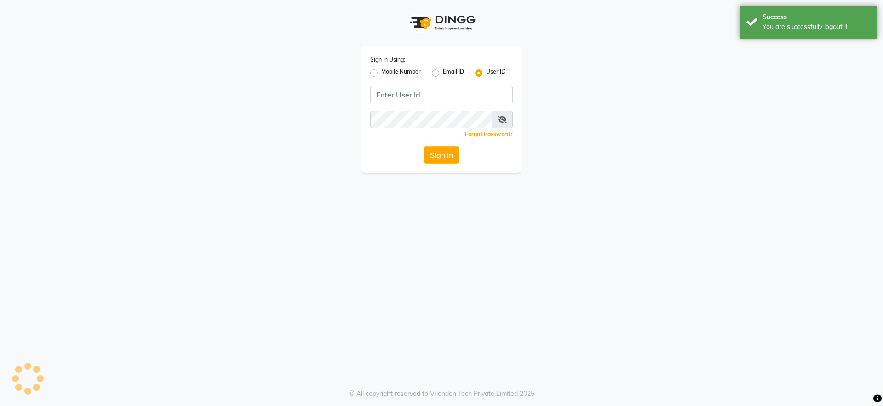
click at [832, 63] on app-login "Sign In Using: Mobile Number Email ID User ID Remember me Forgot Password? Sign…" at bounding box center [441, 86] width 883 height 173
type input "neeldavid"
click at [404, 98] on input "neeldavid" at bounding box center [441, 94] width 143 height 17
click at [404, 97] on input "neeldavid" at bounding box center [441, 94] width 143 height 17
